Goal: Task Accomplishment & Management: Complete application form

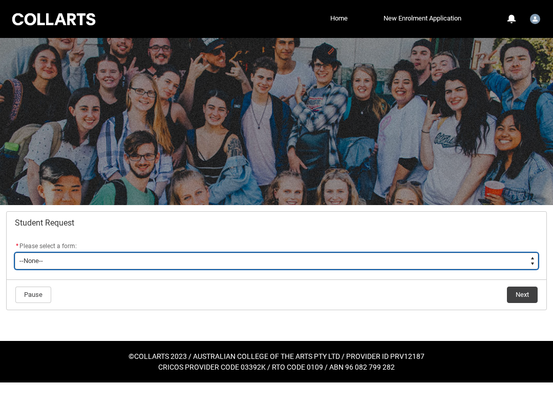
click at [319, 266] on select "--None-- Academic Transcript Application to Appeal Assignment Extension Change …" at bounding box center [276, 261] width 523 height 16
type lightning-select "Enrolment_Variation_Choice"
click at [15, 253] on select "--None-- Academic Transcript Application to Appeal Assignment Extension Change …" at bounding box center [276, 261] width 523 height 16
select select "Enrolment_Variation_Choice"
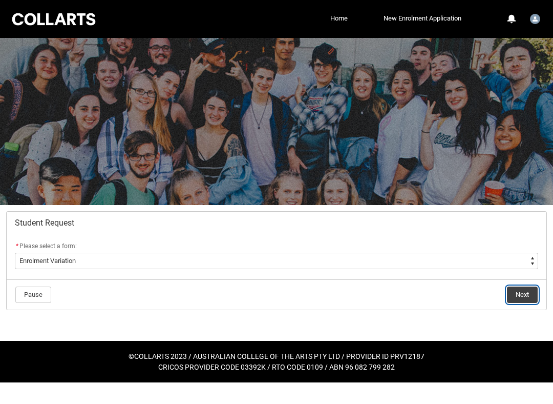
click at [513, 295] on button "Next" at bounding box center [522, 294] width 31 height 16
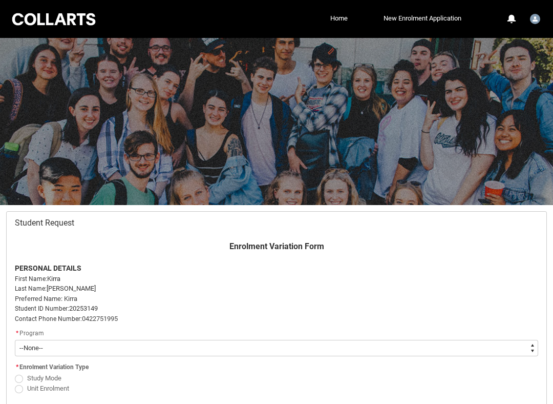
scroll to position [109, 0]
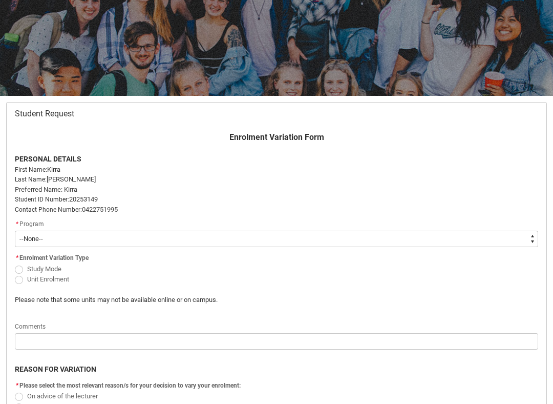
click at [369, 239] on select "--None-- Bachelor of Fashion Marketing (Branding and Communications) V1" at bounding box center [276, 238] width 523 height 16
type lightning-select "recordPicklist_ProgramEnrollment.a0jOZ000004xxMjYAI"
click at [15, 230] on select "--None-- Bachelor of Fashion Marketing (Branding and Communications) V1" at bounding box center [276, 238] width 523 height 16
select select "recordPicklist_ProgramEnrollment.a0jOZ000004xxMjYAI"
click at [18, 280] on span at bounding box center [19, 280] width 8 height 8
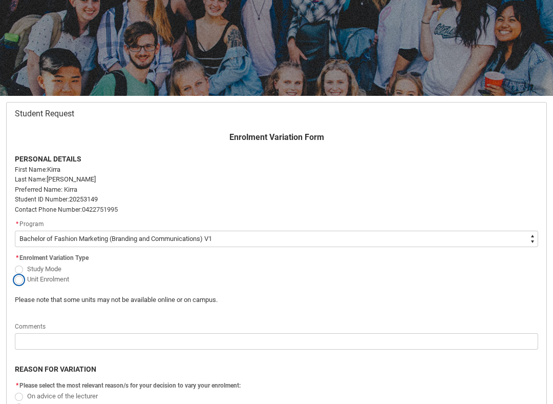
click at [15, 274] on input "Unit Enrolment" at bounding box center [14, 273] width 1 height 1
radio input "true"
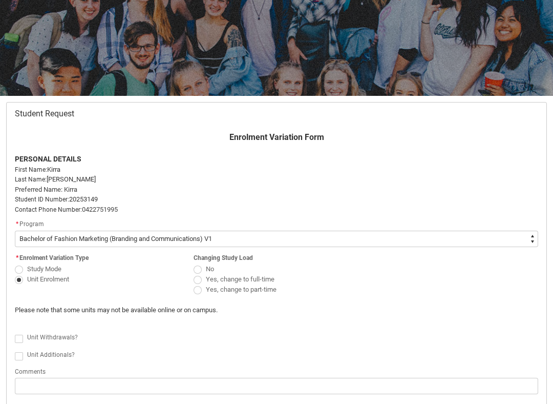
click at [195, 287] on span at bounding box center [198, 290] width 8 height 8
click at [194, 284] on input "Yes, change to part-time" at bounding box center [193, 284] width 1 height 1
radio input "true"
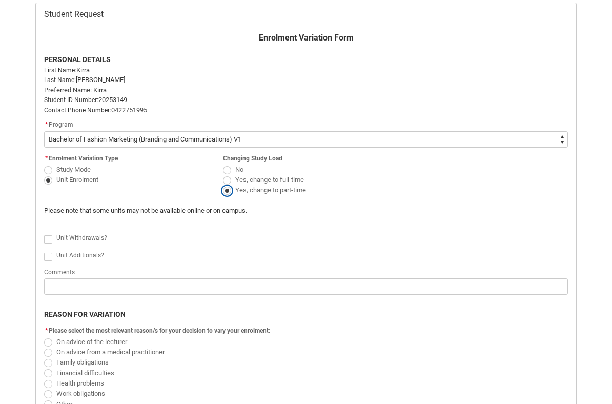
scroll to position [239, 0]
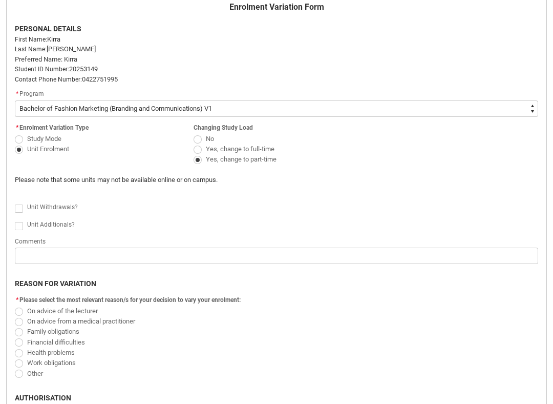
click at [16, 207] on span at bounding box center [19, 208] width 8 height 8
click at [15, 203] on input "Unit Withdrawals?" at bounding box center [14, 202] width 1 height 1
type lightning-input "true"
checkbox input "true"
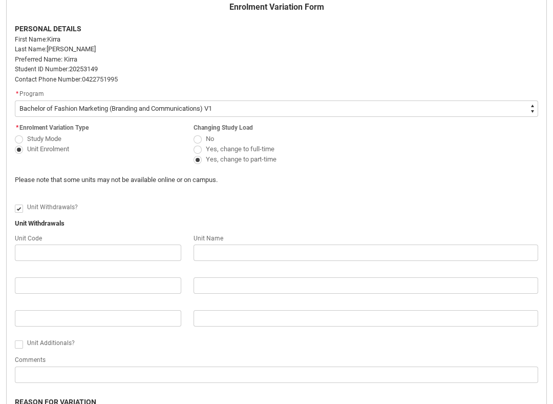
click at [73, 262] on flowruntime-screen-field "Unit Code" at bounding box center [98, 248] width 179 height 33
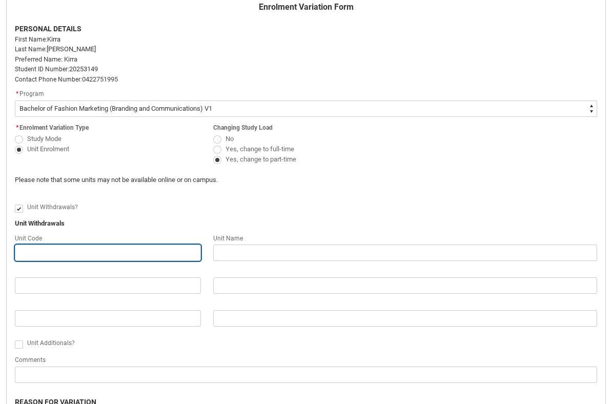
click at [54, 251] on input "text" at bounding box center [108, 252] width 186 height 16
paste input "[CRFCRFS-CO] Creative Foundations"
type lightning-primitive-input-simple "[CRFCRFS-CO] Creative Foundations"
type input "[CRFCRFS-CO] Creative Foundations"
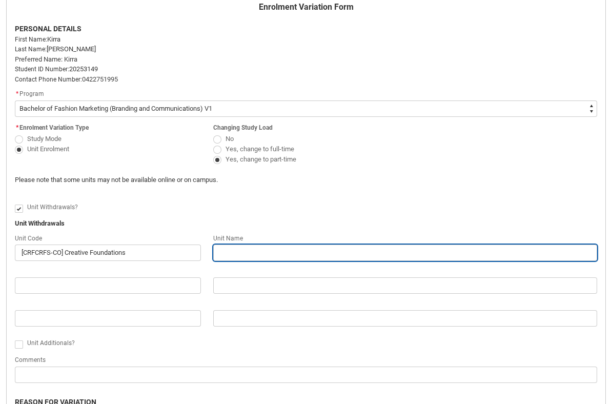
click at [280, 255] on input "text" at bounding box center [405, 252] width 384 height 16
type lightning-primitive-input-simple "C"
type input "C"
type lightning-primitive-input-simple "Cr"
type input "Cr"
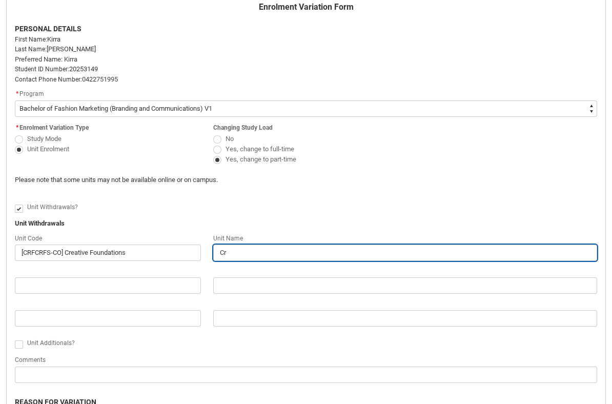
type lightning-primitive-input-simple "Cre"
type input "Cre"
type lightning-primitive-input-simple "Crea"
type input "Crea"
type lightning-primitive-input-simple "Creat"
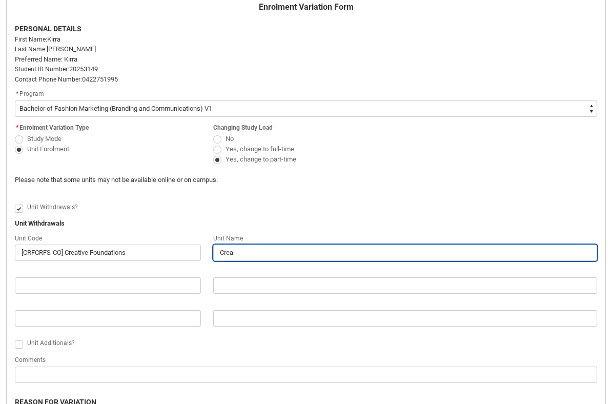
type input "Creat"
type lightning-primitive-input-simple "Creati"
type input "Creati"
type lightning-primitive-input-simple "Creativ"
type input "Creativ"
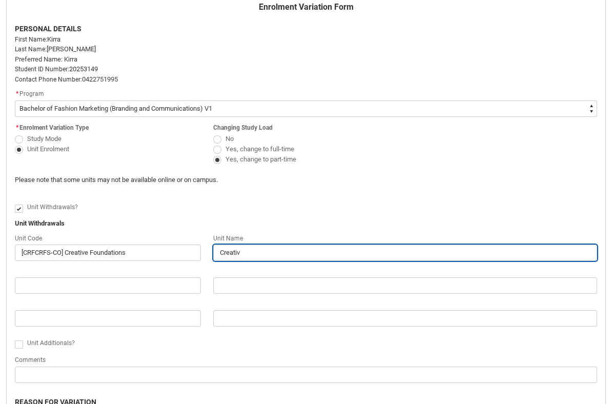
type lightning-primitive-input-simple "Creative"
type input "Creative"
type lightning-primitive-input-simple "Creative"
type input "Creative"
type lightning-primitive-input-simple "Creative F"
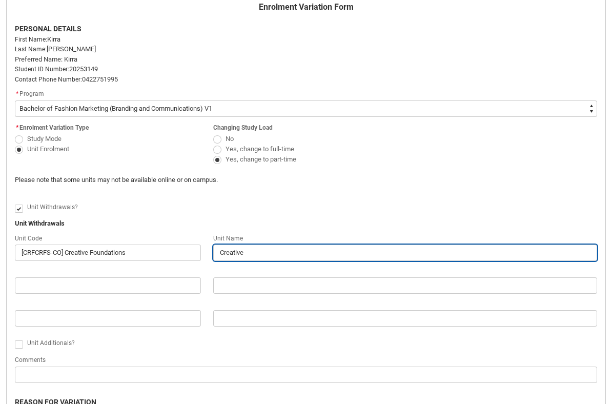
type input "Creative F"
type lightning-primitive-input-simple "Creative Fo"
type input "Creative Fo"
type lightning-primitive-input-simple "Creative Fou"
type input "Creative Fou"
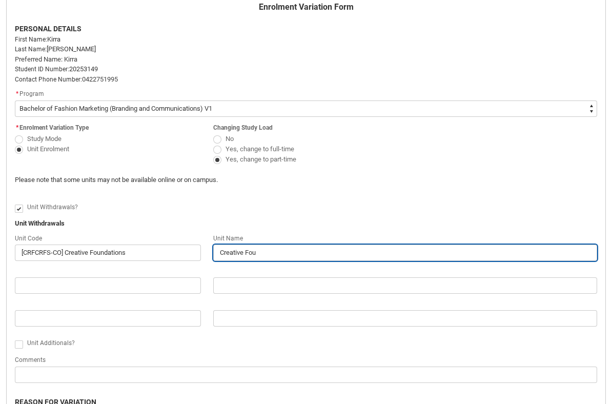
type lightning-primitive-input-simple "Creative Foun"
type input "Creative Foun"
type lightning-primitive-input-simple "Creative Found"
type input "Creative Found"
type lightning-primitive-input-simple "Creative Founda"
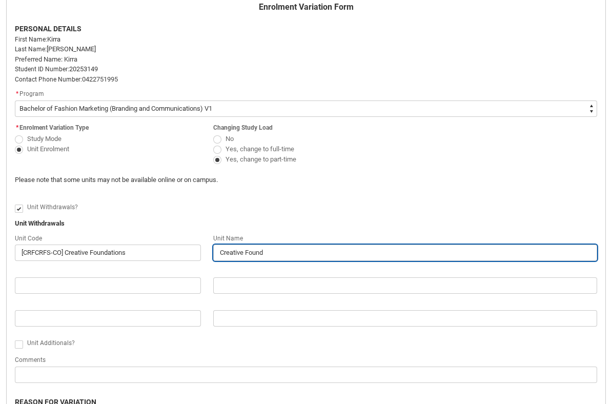
type input "Creative Founda"
type lightning-primitive-input-simple "Creative Foundat"
type input "Creative Foundat"
type lightning-primitive-input-simple "Creative Foundati"
type input "Creative Foundati"
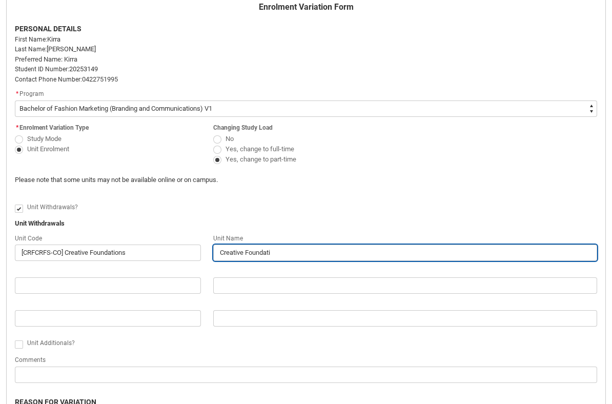
type lightning-primitive-input-simple "Creative Foundatio"
type input "Creative Foundatio"
type lightning-primitive-input-simple "Creative Foundation"
type input "Creative Foundation"
type lightning-primitive-input-simple "Creative Foundations"
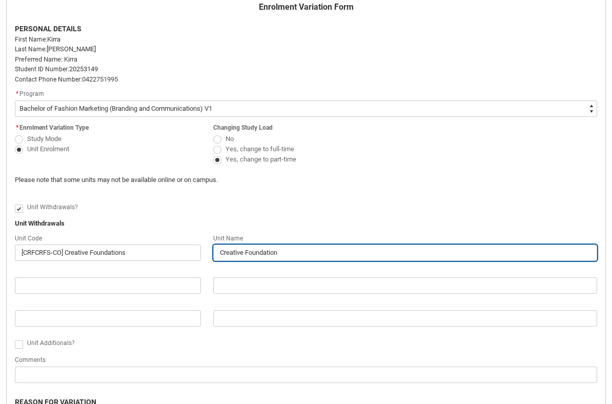
type input "Creative Foundations"
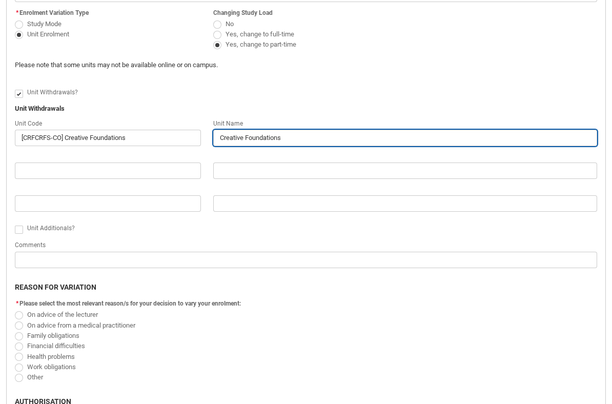
scroll to position [351, 0]
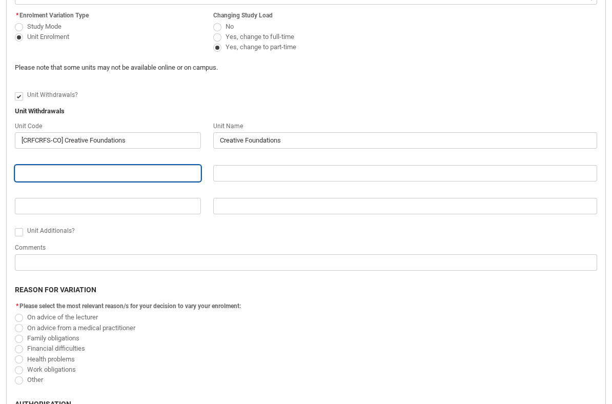
click at [91, 172] on input "text" at bounding box center [108, 173] width 186 height 16
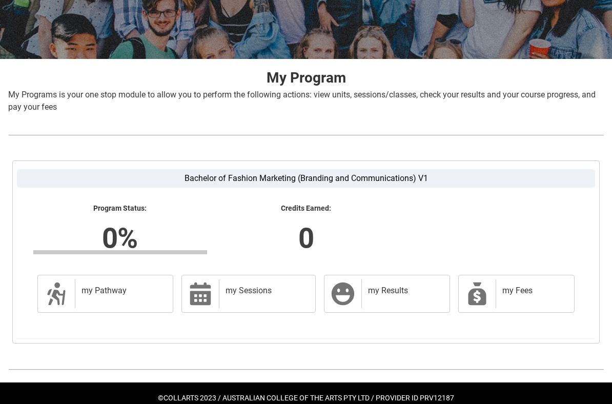
scroll to position [166, 0]
